Goal: Task Accomplishment & Management: Use online tool/utility

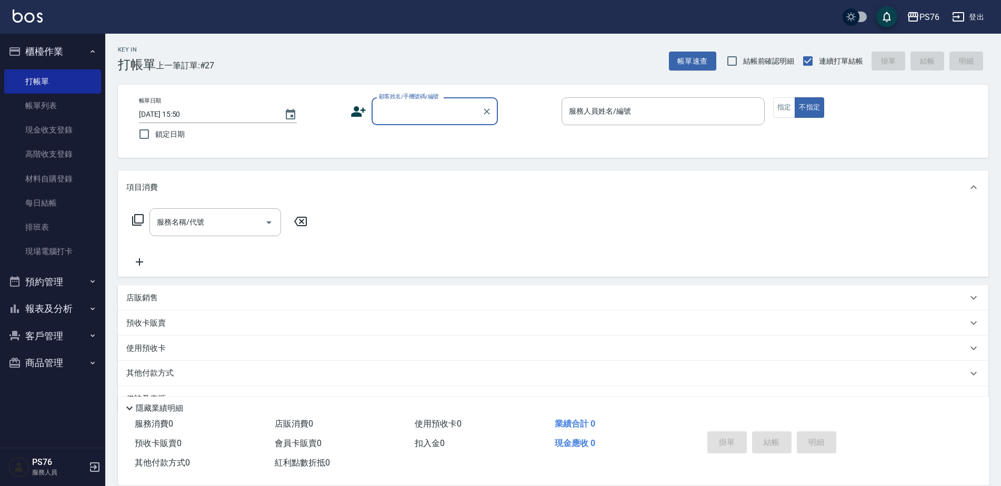
scroll to position [26, 0]
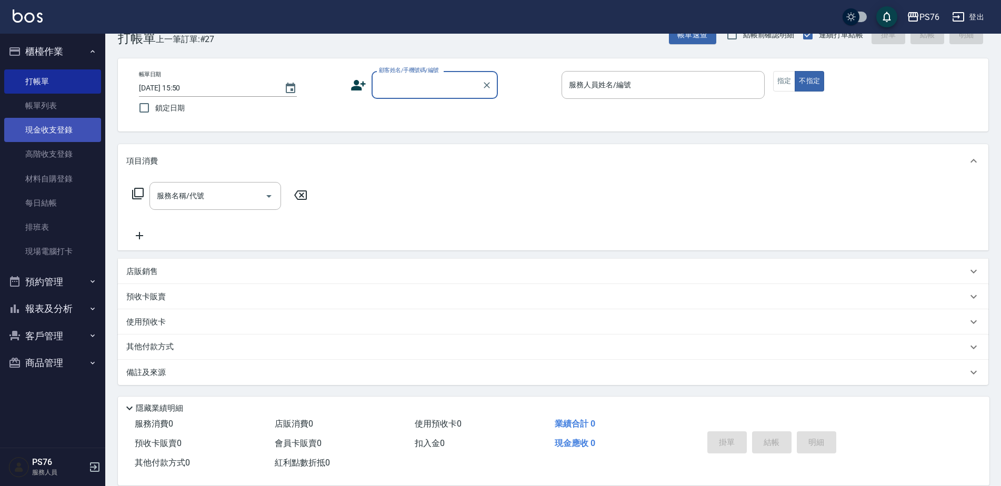
click at [66, 121] on link "現金收支登錄" at bounding box center [52, 130] width 97 height 24
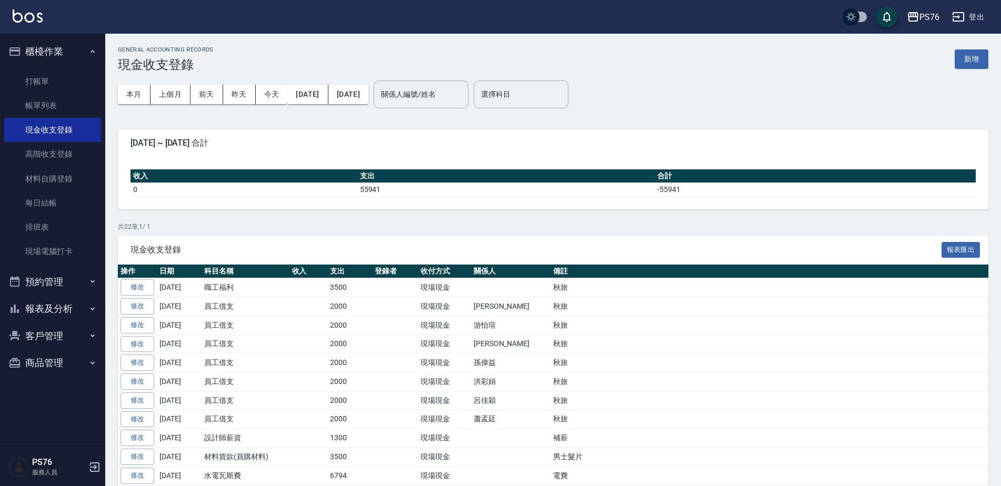
drag, startPoint x: 981, startPoint y: 59, endPoint x: 956, endPoint y: 74, distance: 29.5
click at [981, 59] on button "新增" at bounding box center [972, 58] width 34 height 19
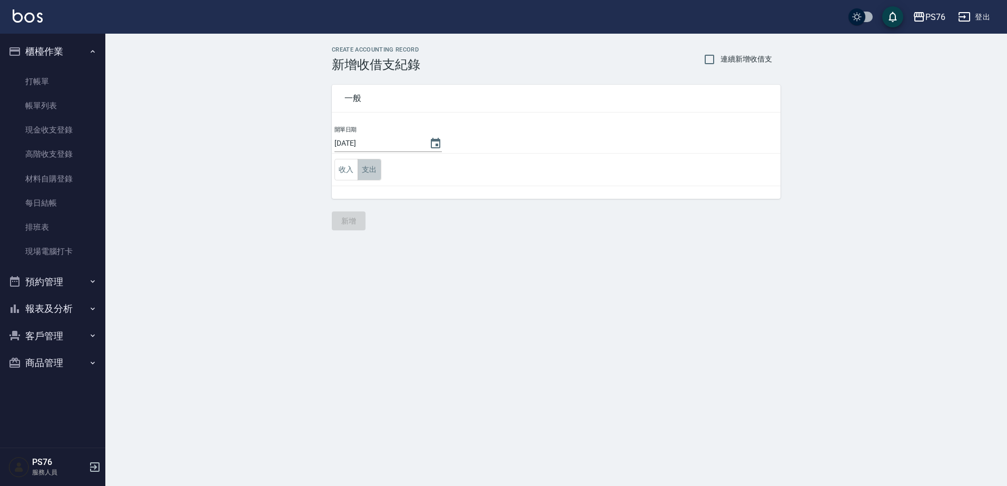
click at [378, 167] on button "支出" at bounding box center [369, 170] width 24 height 22
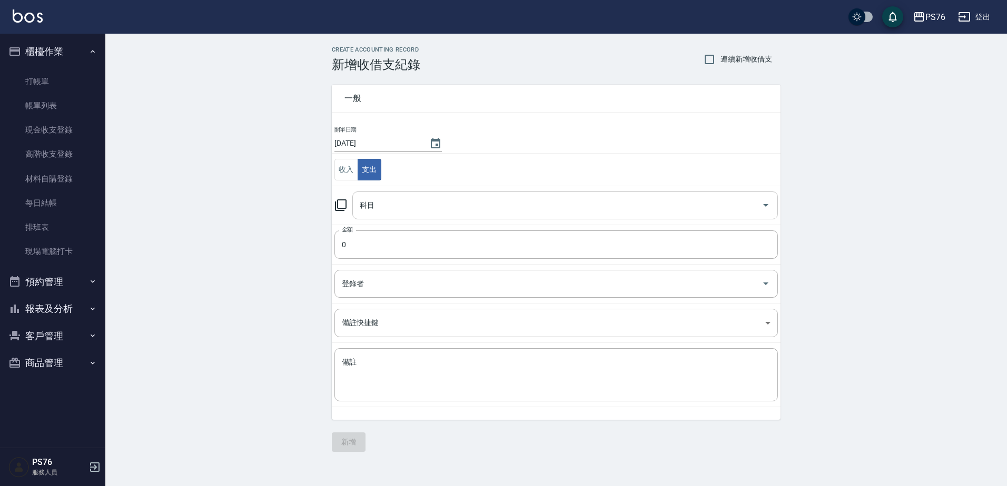
click at [414, 215] on div "科目" at bounding box center [564, 206] width 425 height 28
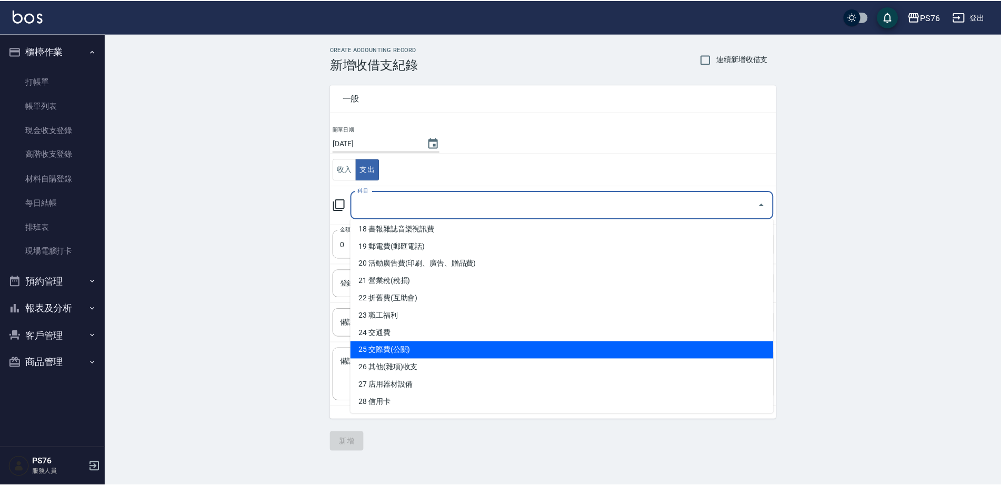
scroll to position [369, 0]
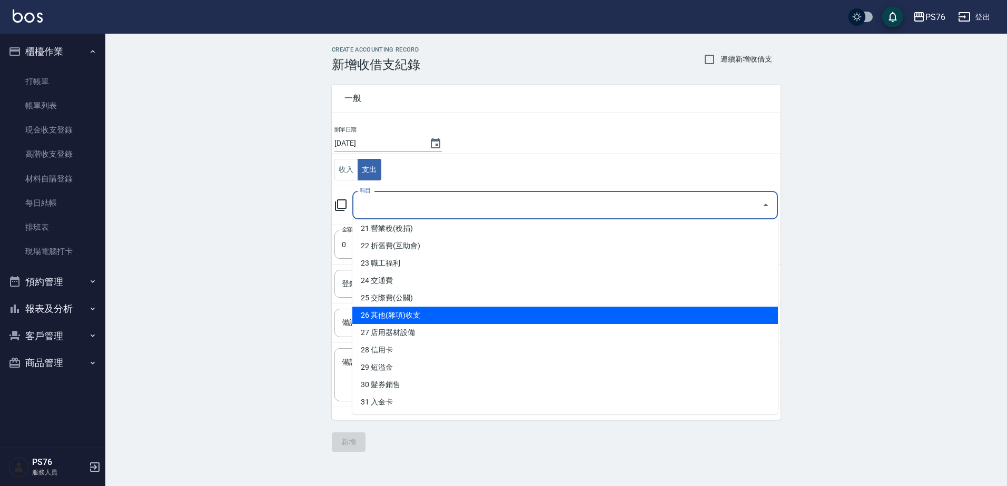
click at [470, 318] on li "26 其他(雜項)收支" at bounding box center [564, 315] width 425 height 17
type input "26 其他(雜項)收支"
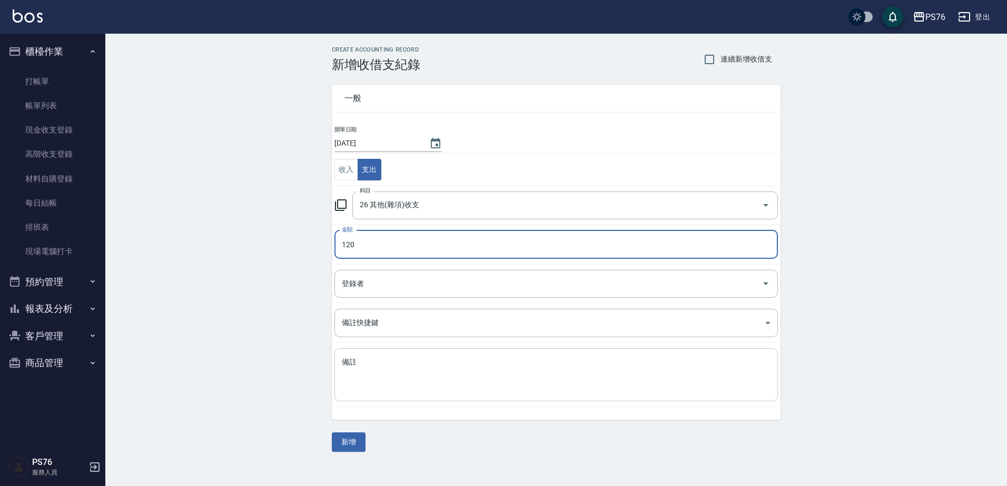
type input "120"
click at [455, 377] on textarea "備註" at bounding box center [556, 375] width 429 height 36
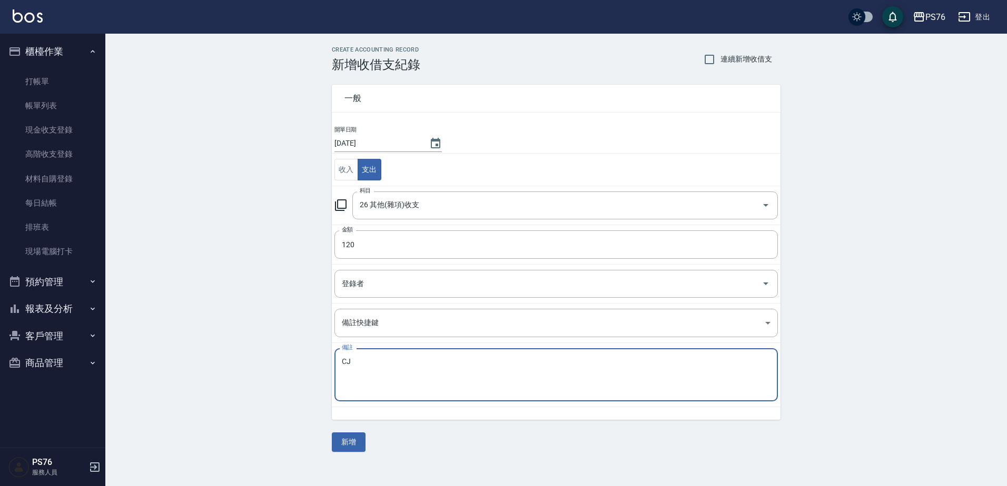
type textarea "C"
type textarea "活動影印"
click at [347, 444] on button "新增" at bounding box center [349, 442] width 34 height 19
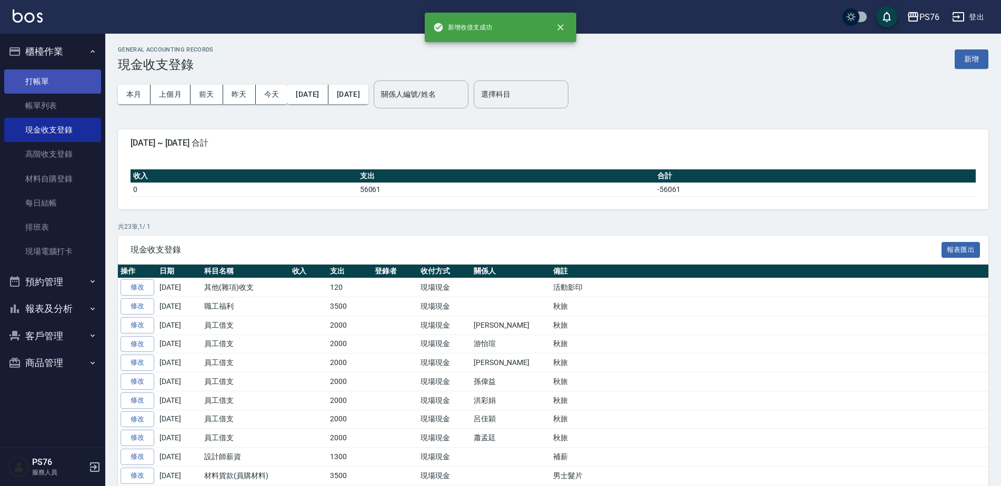
click at [70, 78] on link "打帳單" at bounding box center [52, 81] width 97 height 24
